Goal: Information Seeking & Learning: Learn about a topic

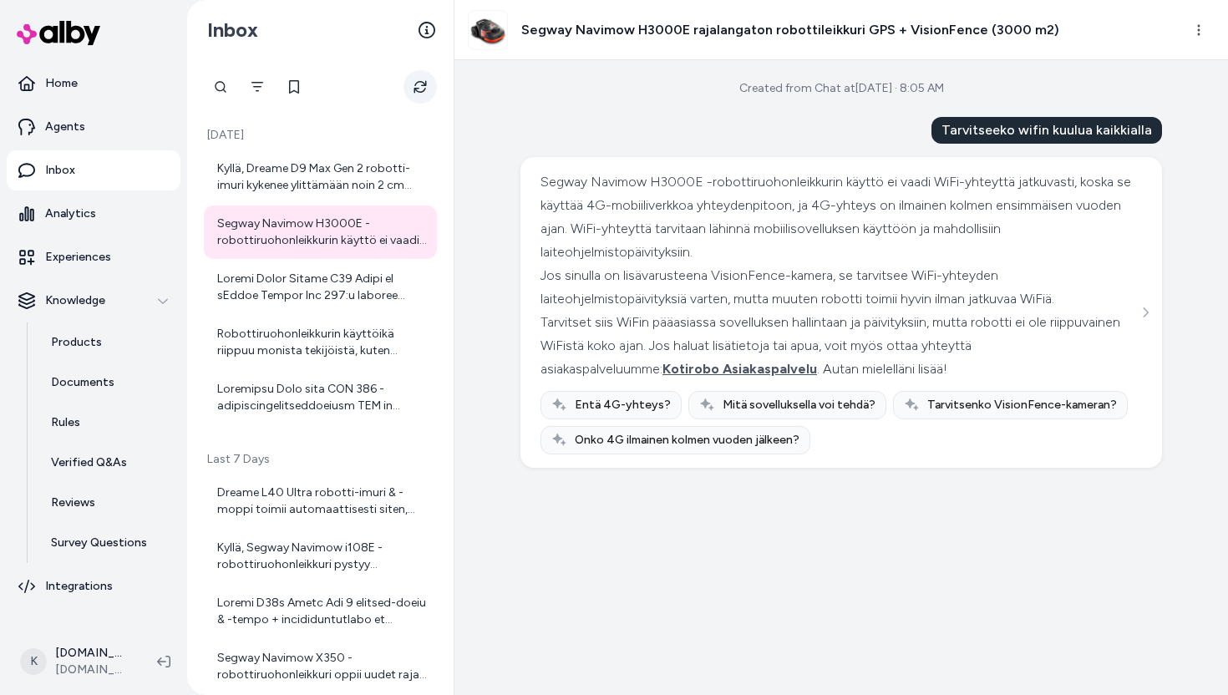
click at [423, 91] on icon "Refresh" at bounding box center [419, 87] width 13 height 13
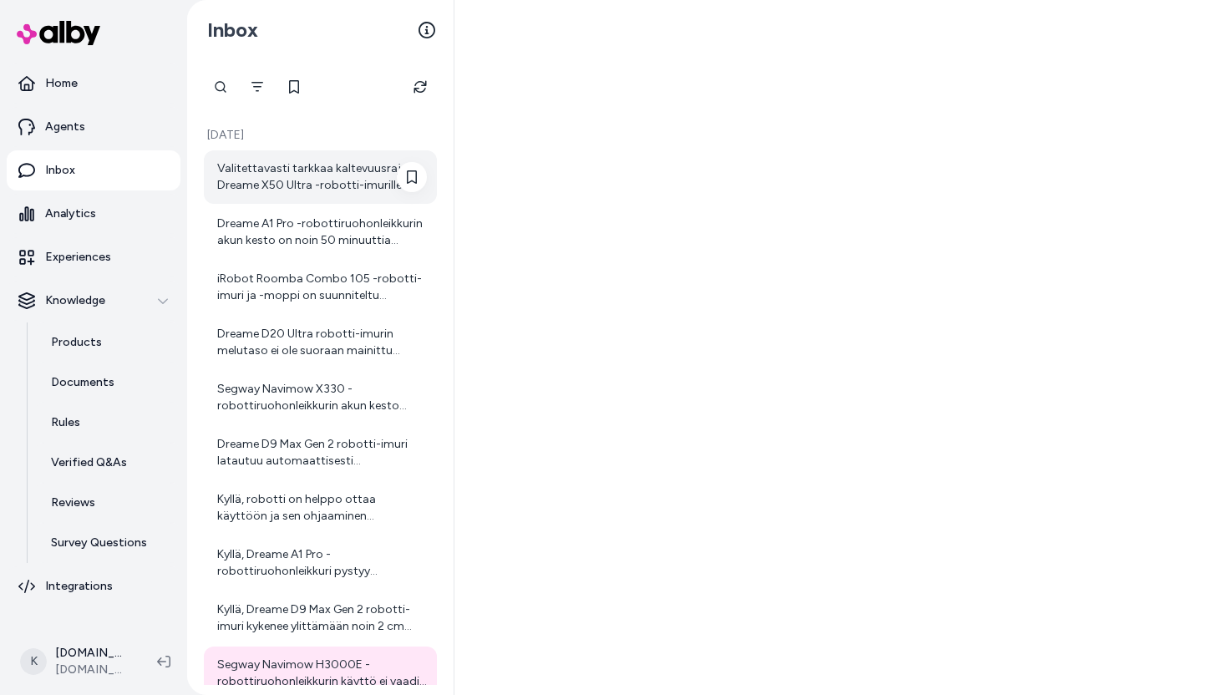
click at [328, 188] on div "Valitettavasti tarkkaa kaltevuusrajaa Dreame X50 Ultra -robotti-imurille ei ole…" at bounding box center [322, 176] width 210 height 33
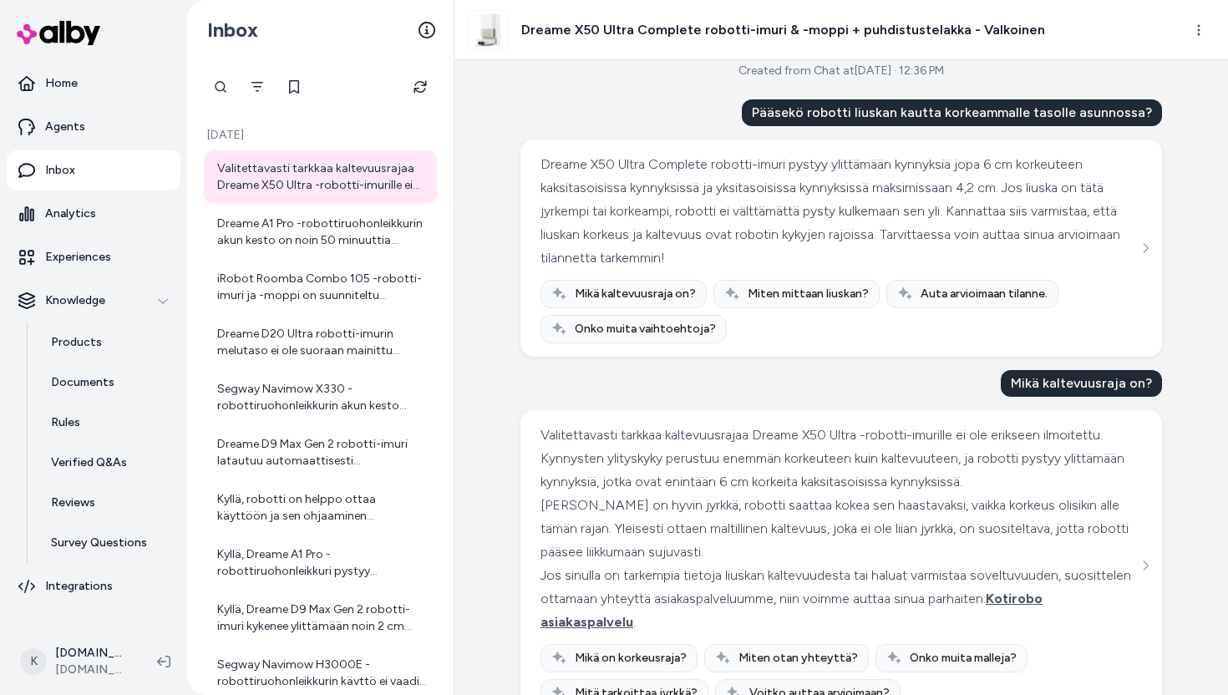
scroll to position [63, 0]
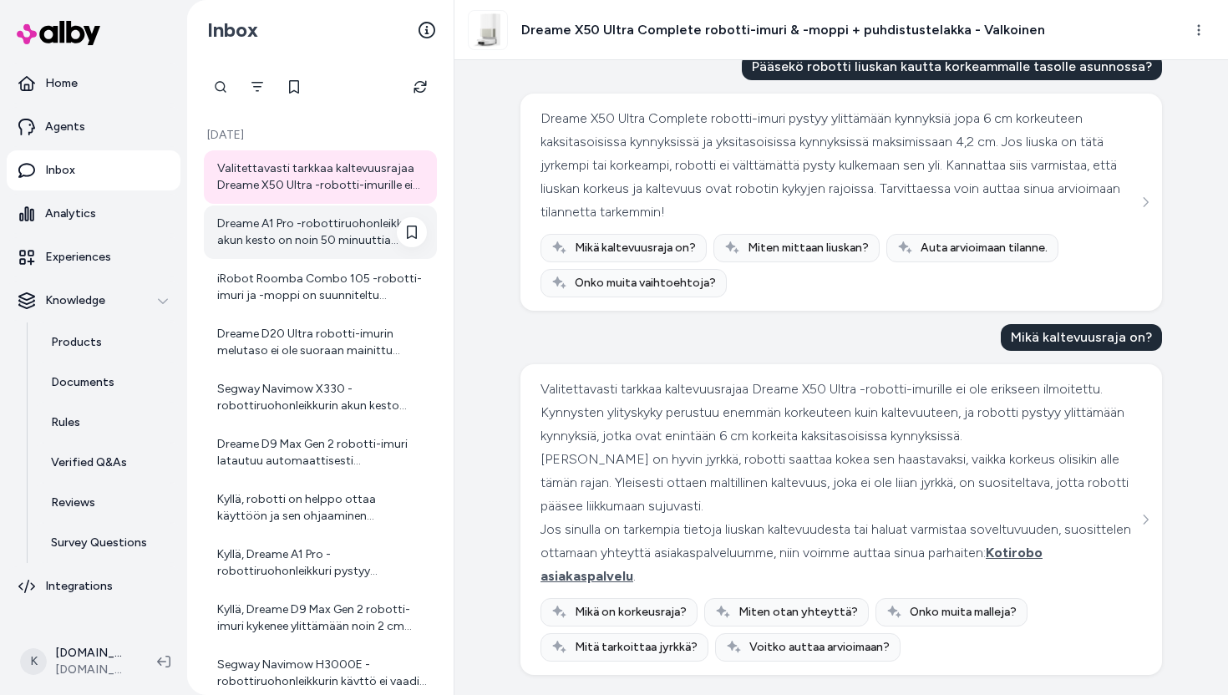
click at [312, 228] on div "Dreame A1 Pro -robottiruohonleikkurin akun kesto on noin 50 minuuttia yhdellä l…" at bounding box center [322, 232] width 210 height 33
